Goal: Task Accomplishment & Management: Use online tool/utility

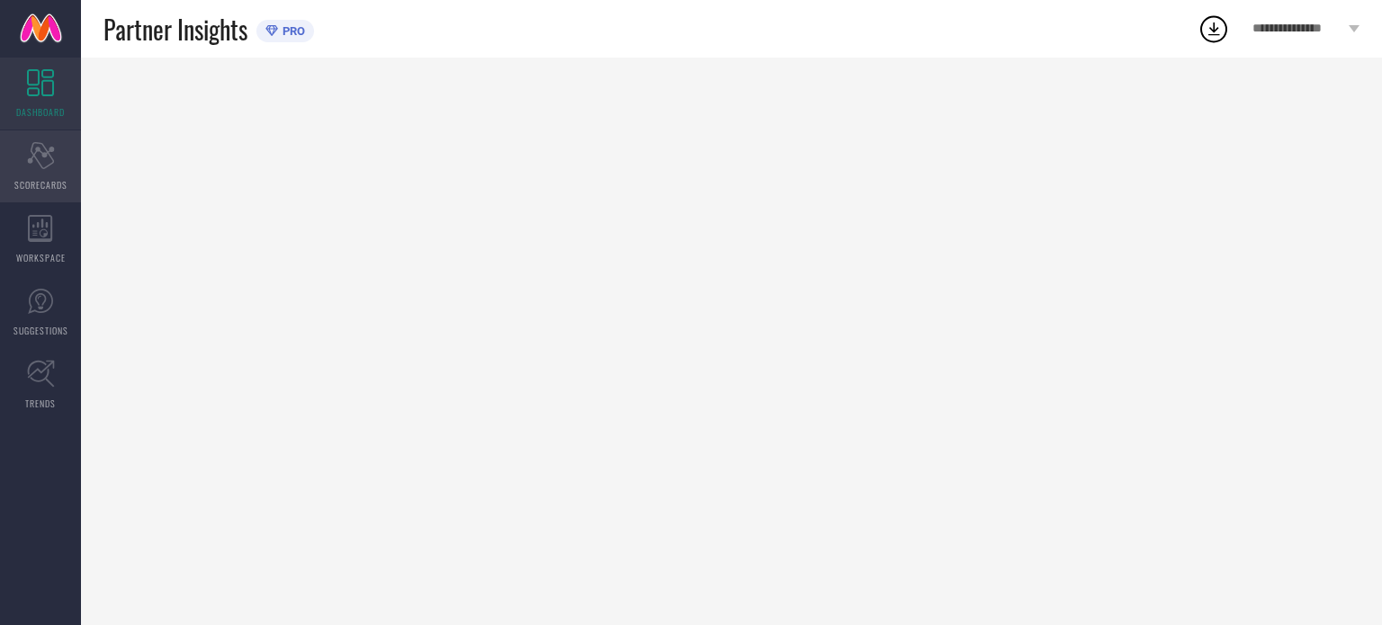
click at [43, 186] on span "SCORECARDS" at bounding box center [40, 184] width 53 height 13
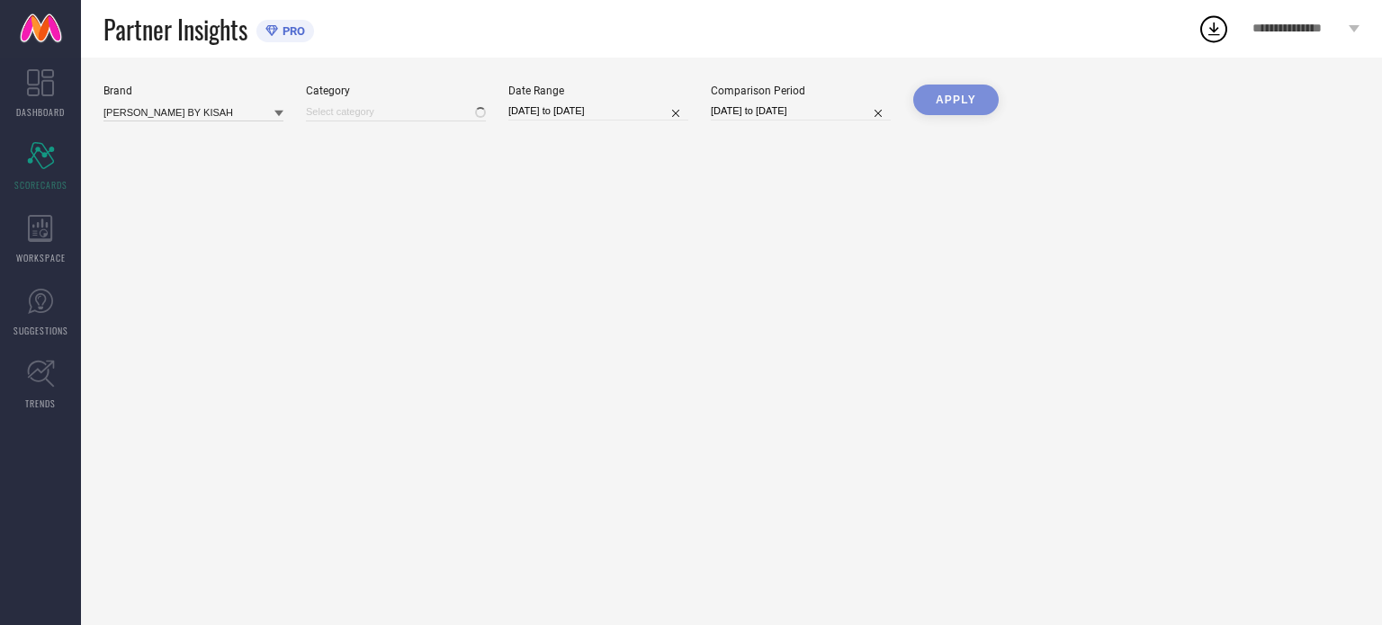
type input "All"
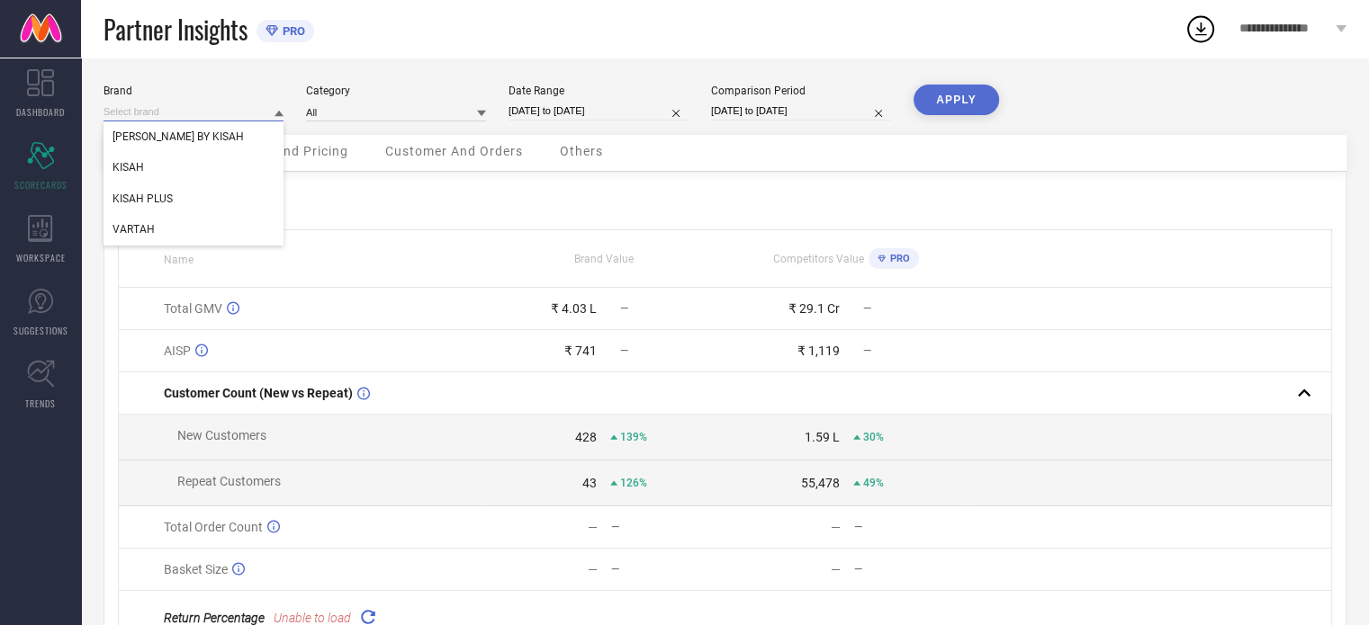
click at [217, 109] on input at bounding box center [193, 112] width 180 height 19
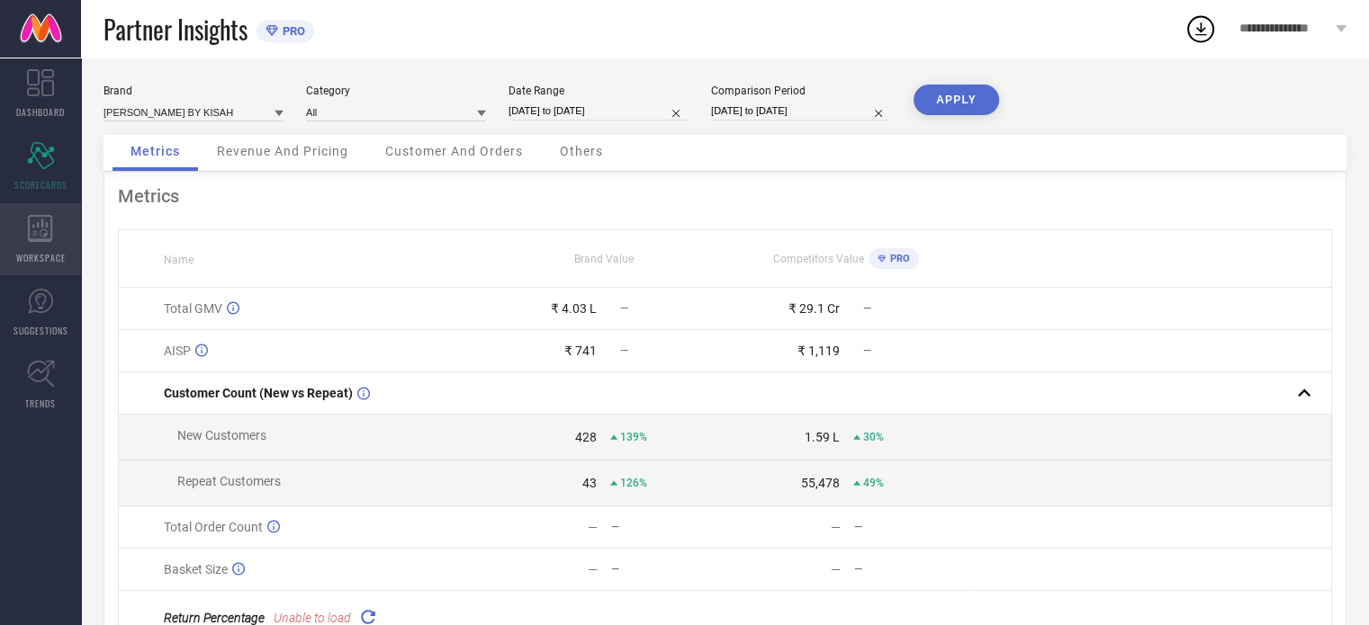
click at [59, 247] on div "WORKSPACE" at bounding box center [40, 239] width 81 height 72
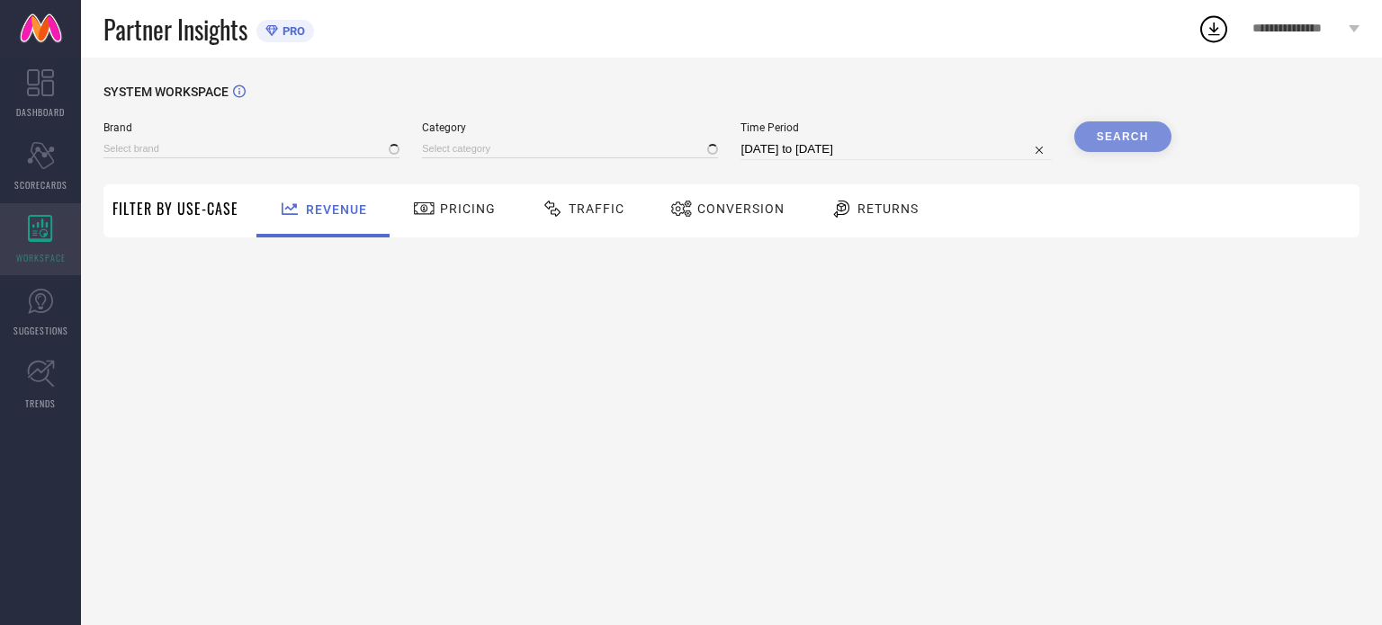
type input "[PERSON_NAME] BY KISAH"
type input "All"
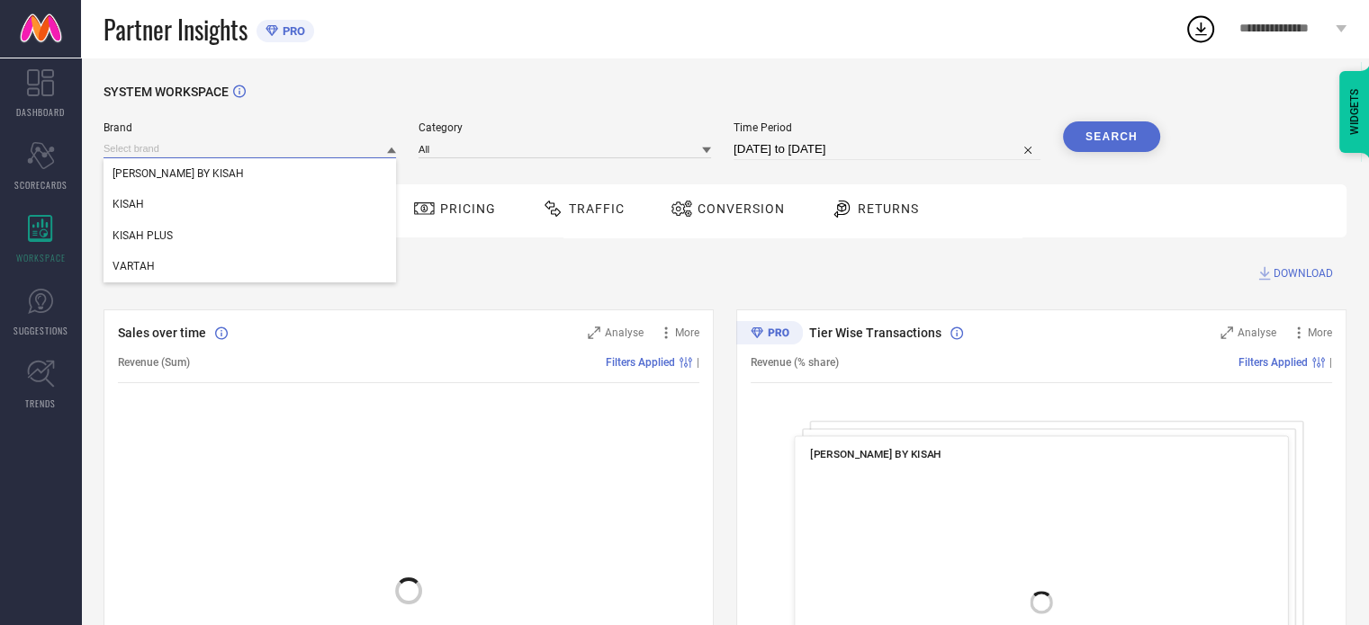
click at [281, 142] on input at bounding box center [249, 148] width 292 height 19
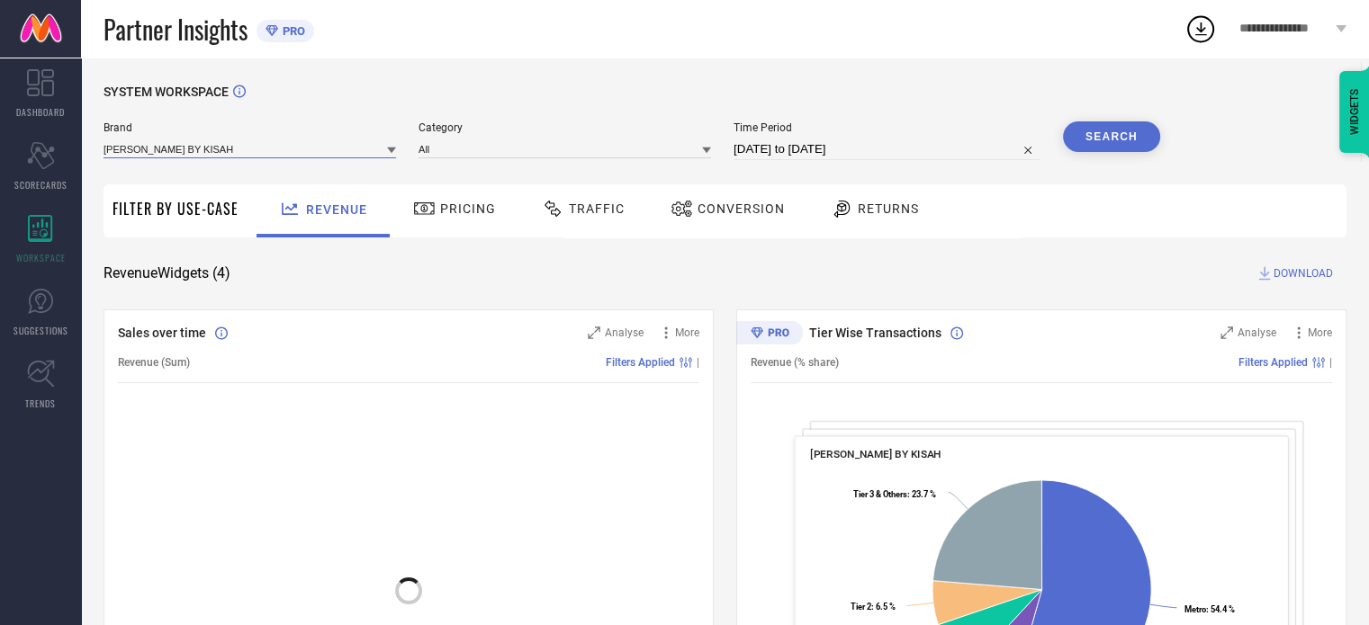
click at [211, 156] on input at bounding box center [249, 148] width 292 height 19
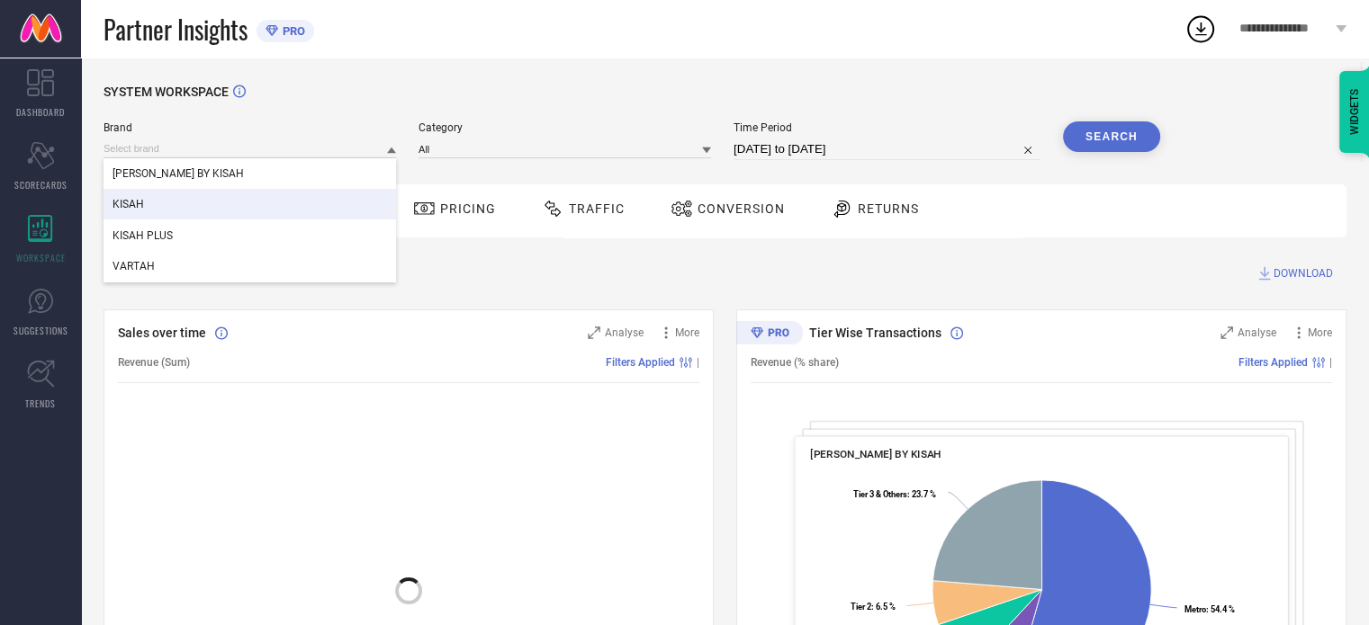
click at [144, 215] on div "KISAH" at bounding box center [249, 204] width 292 height 31
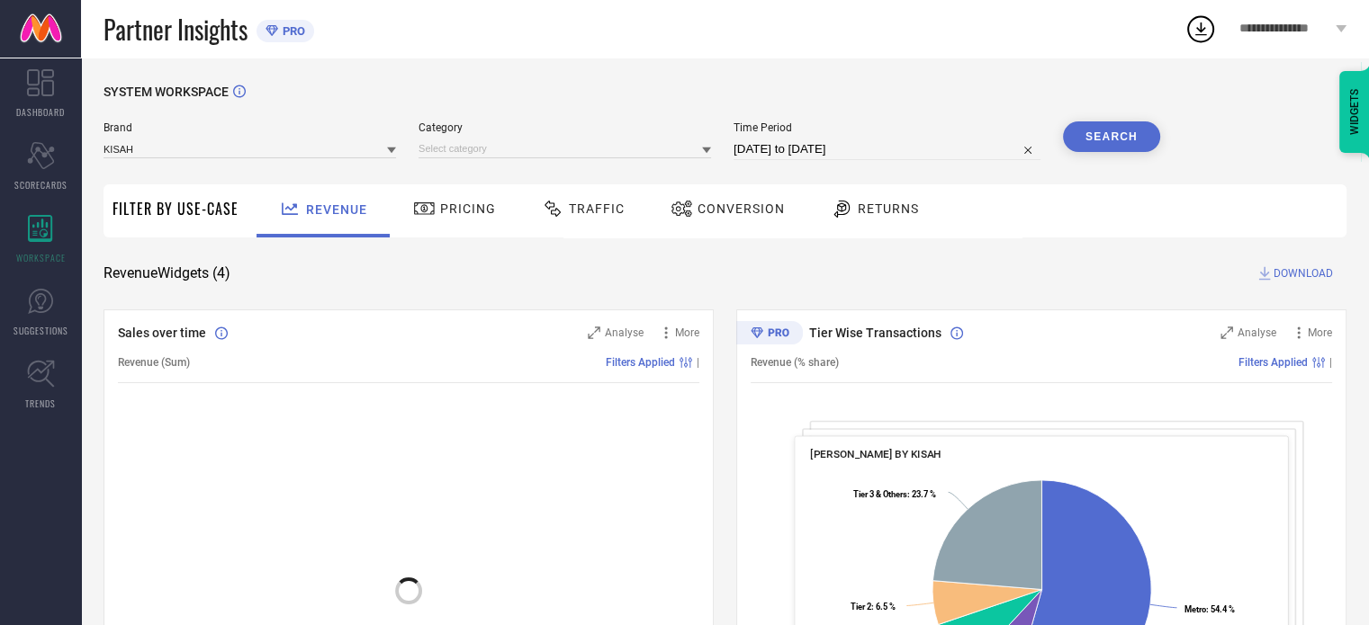
click at [569, 204] on span "Traffic" at bounding box center [597, 209] width 56 height 14
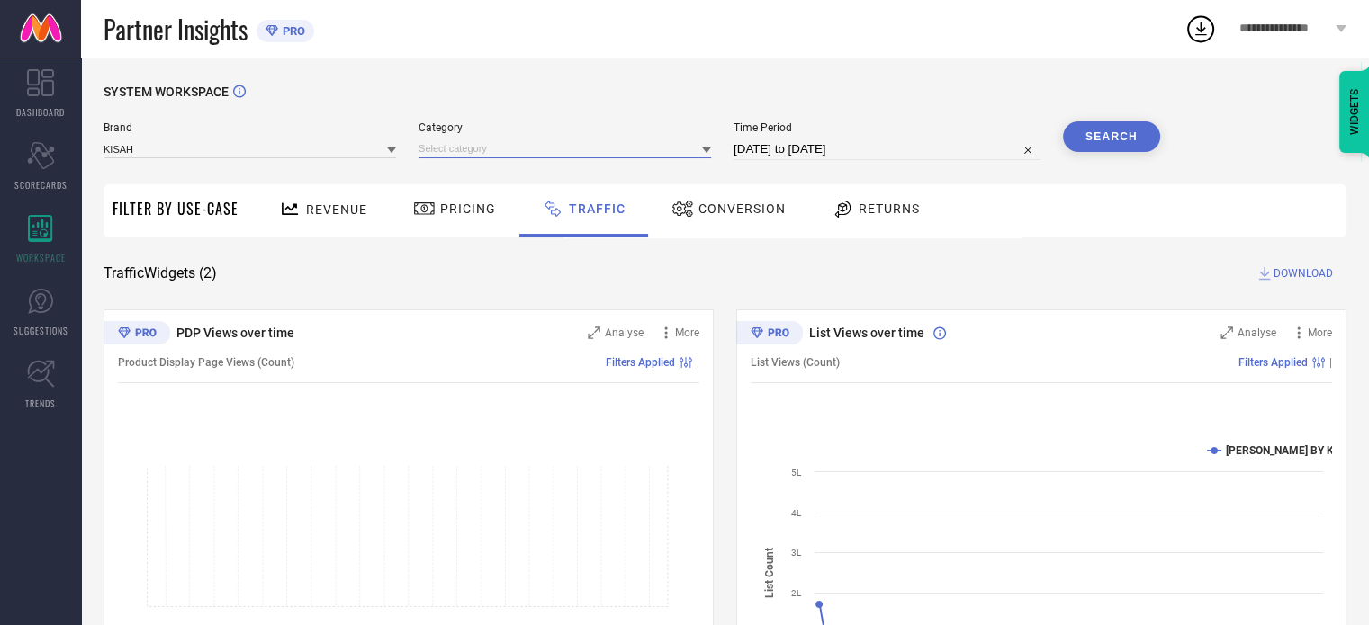
click at [483, 150] on input at bounding box center [564, 148] width 292 height 19
click at [457, 152] on input at bounding box center [564, 148] width 292 height 19
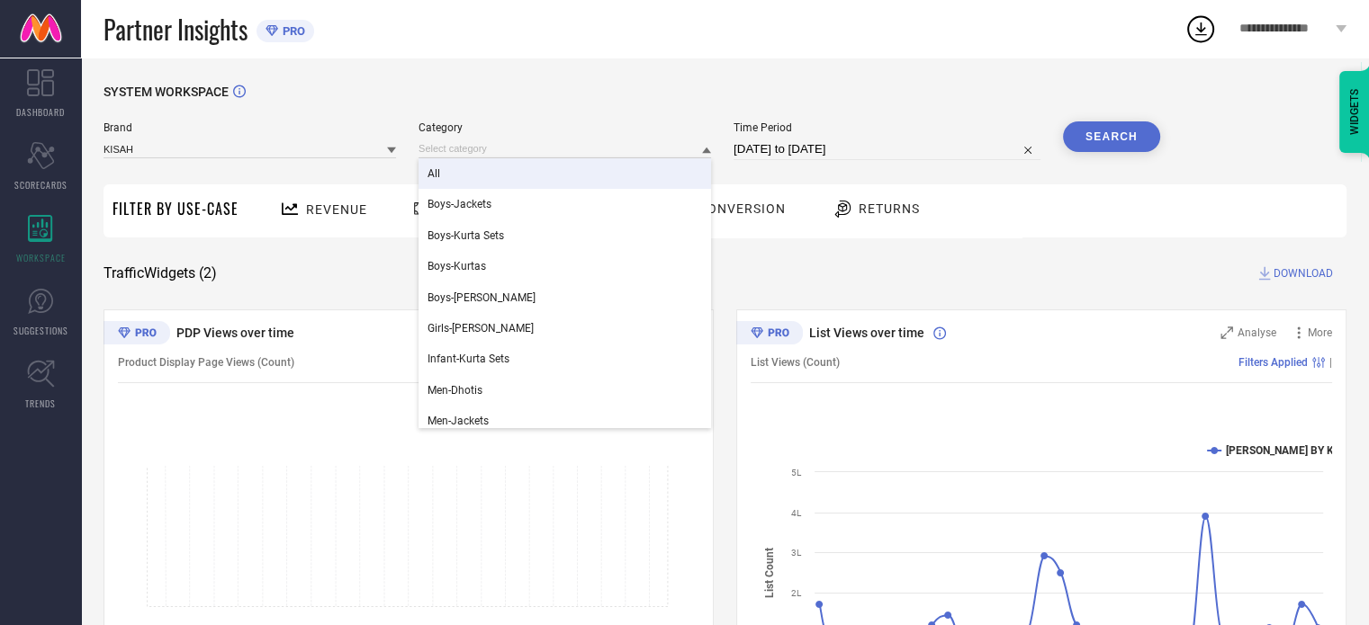
click at [440, 173] on span "All" at bounding box center [433, 173] width 13 height 13
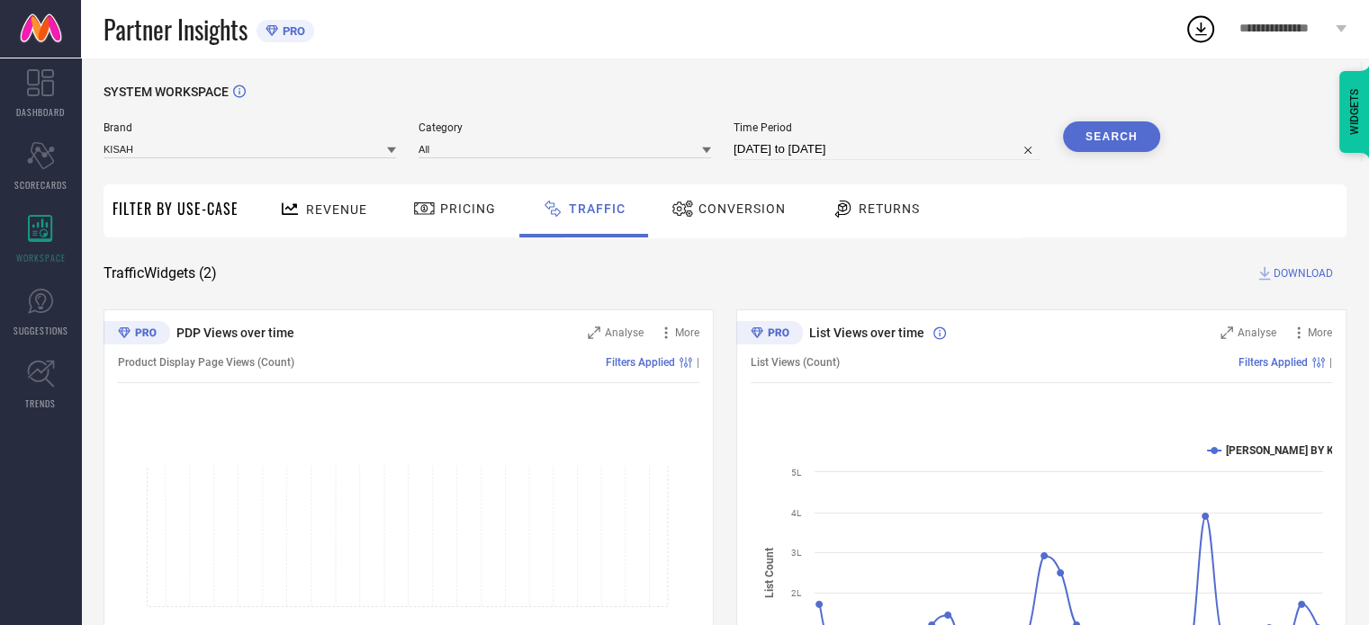
select select "8"
select select "2025"
select select "9"
select select "2025"
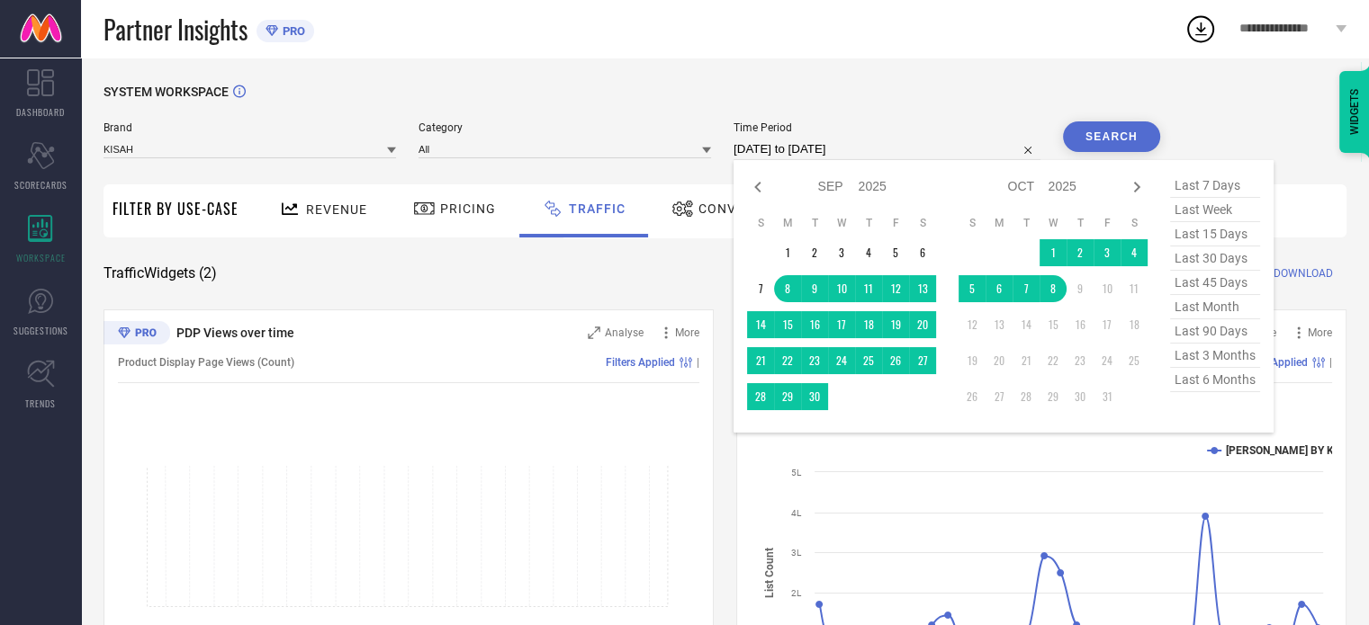
click at [924, 145] on input "[DATE] to [DATE]" at bounding box center [886, 150] width 307 height 22
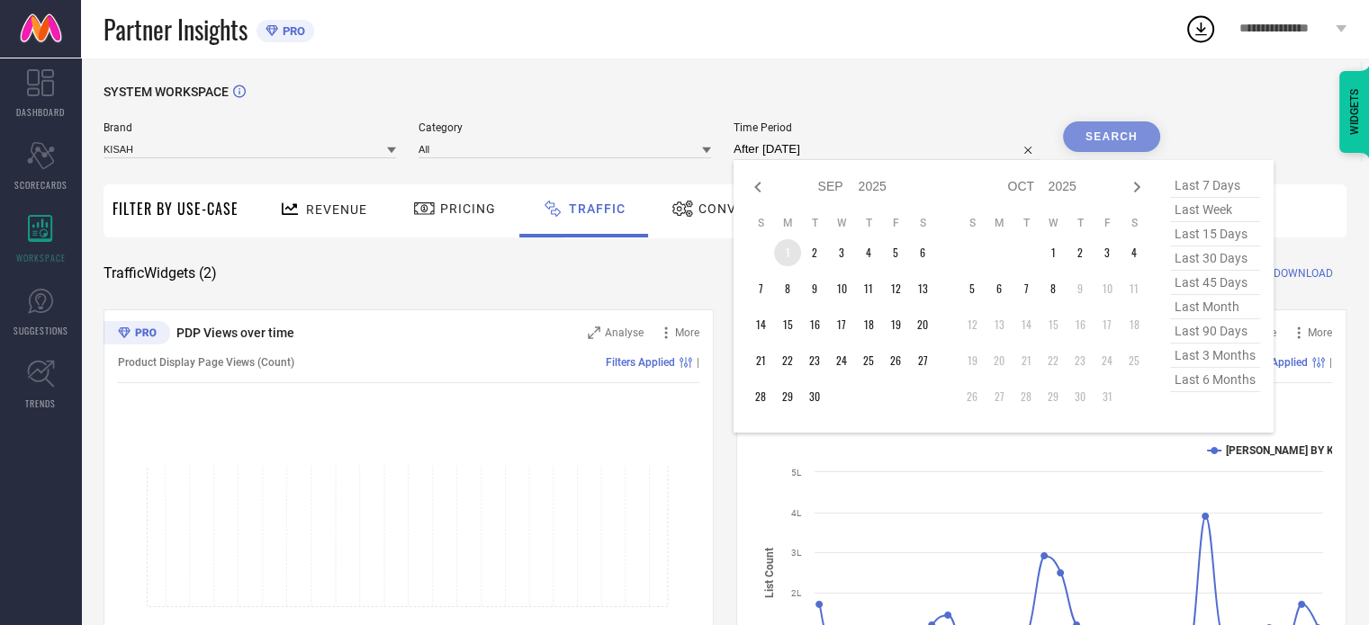
click at [785, 247] on td "1" at bounding box center [787, 252] width 27 height 27
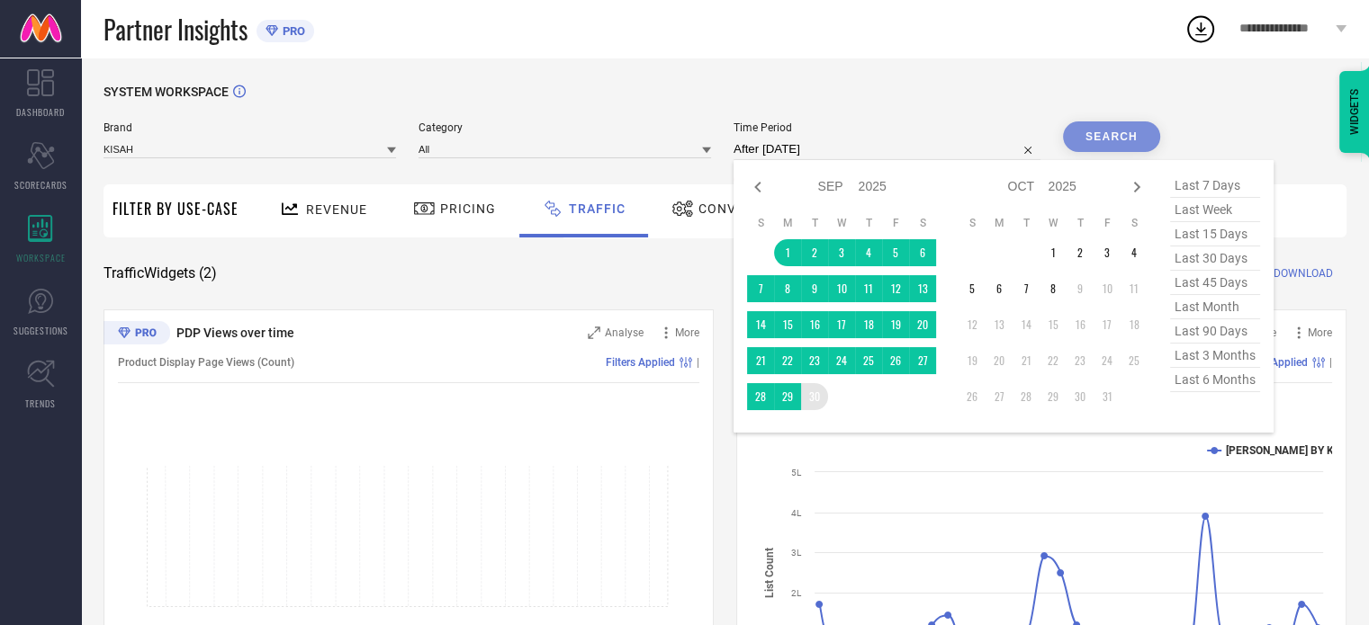
type input "[DATE] to [DATE]"
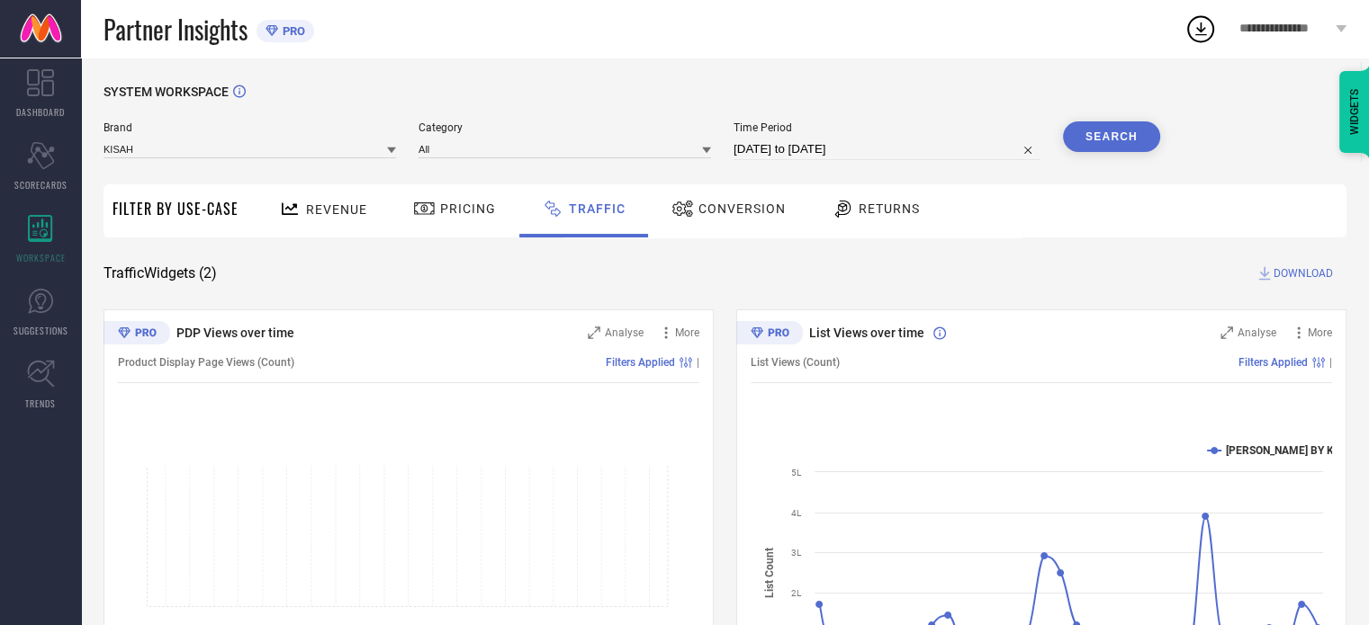
click at [1102, 136] on button "Search" at bounding box center [1111, 136] width 97 height 31
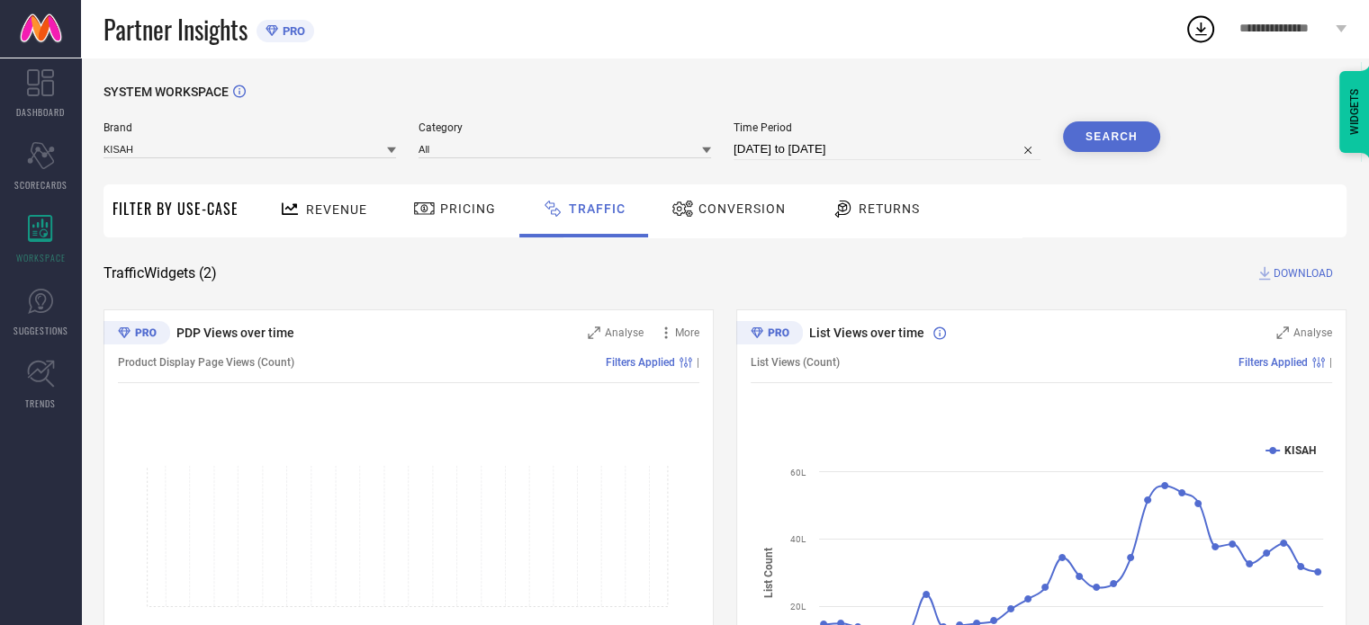
click at [1292, 274] on span "DOWNLOAD" at bounding box center [1302, 274] width 59 height 18
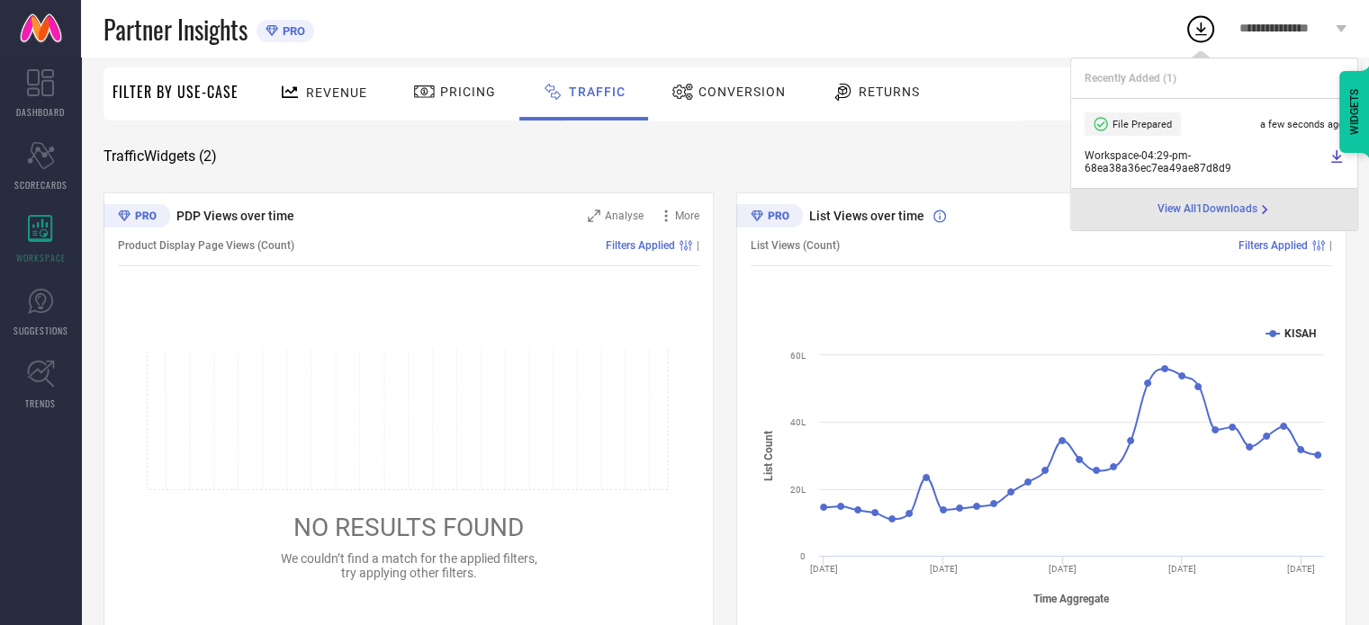
scroll to position [118, 0]
